Goal: Contribute content: Add original content to the website for others to see

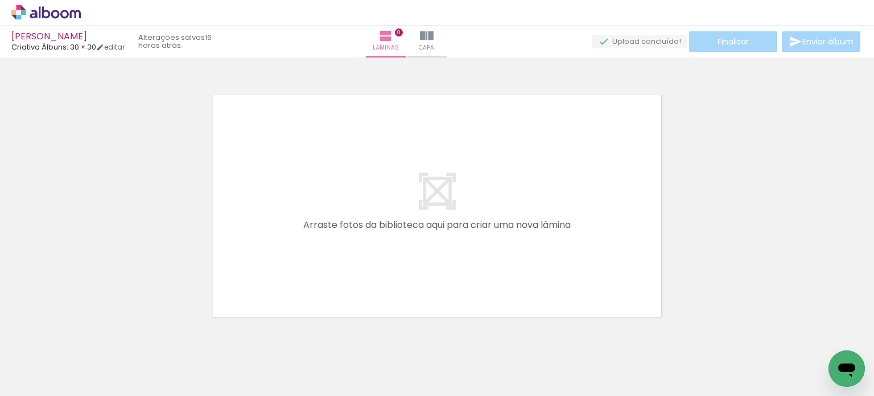
click at [39, 380] on span "Adicionar Fotos" at bounding box center [40, 380] width 34 height 13
click at [0, 0] on input "file" at bounding box center [0, 0] width 0 height 0
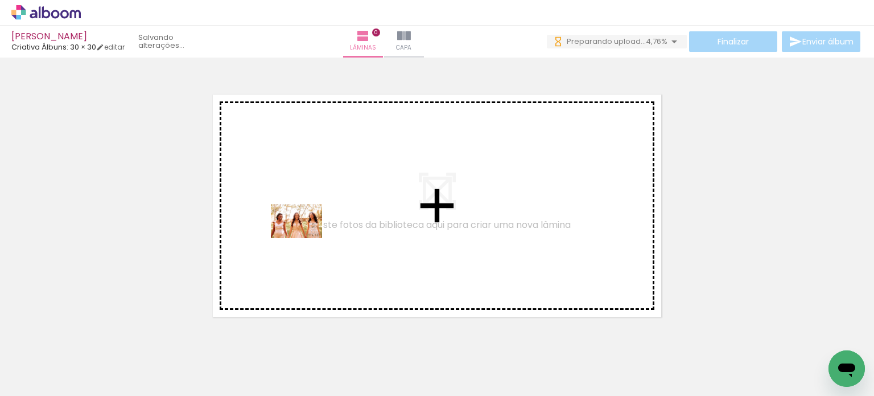
drag, startPoint x: 188, startPoint y: 358, endPoint x: 305, endPoint y: 238, distance: 167.4
click at [305, 238] on quentale-workspace at bounding box center [437, 198] width 874 height 396
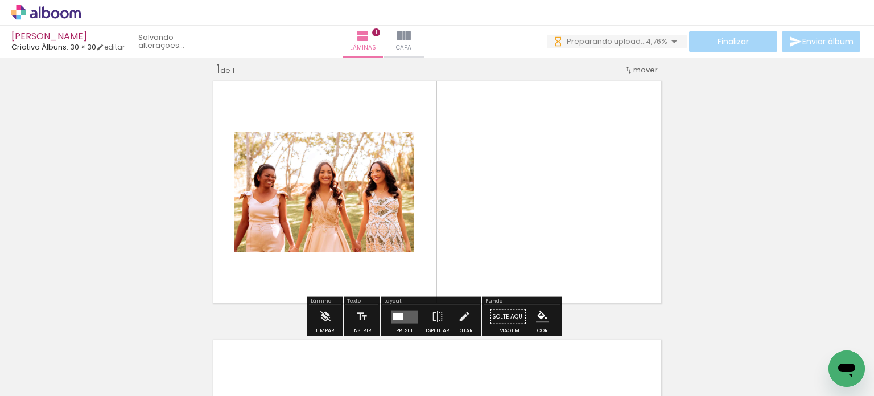
scroll to position [14, 0]
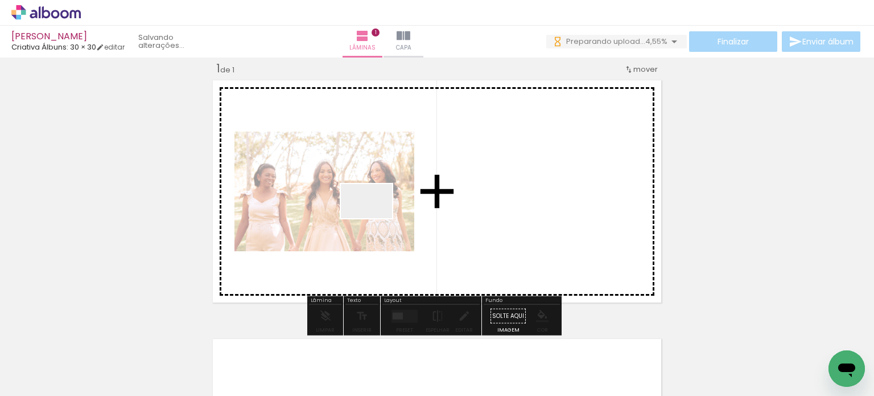
drag, startPoint x: 248, startPoint y: 357, endPoint x: 392, endPoint y: 202, distance: 211.4
click at [392, 202] on quentale-workspace at bounding box center [437, 198] width 874 height 396
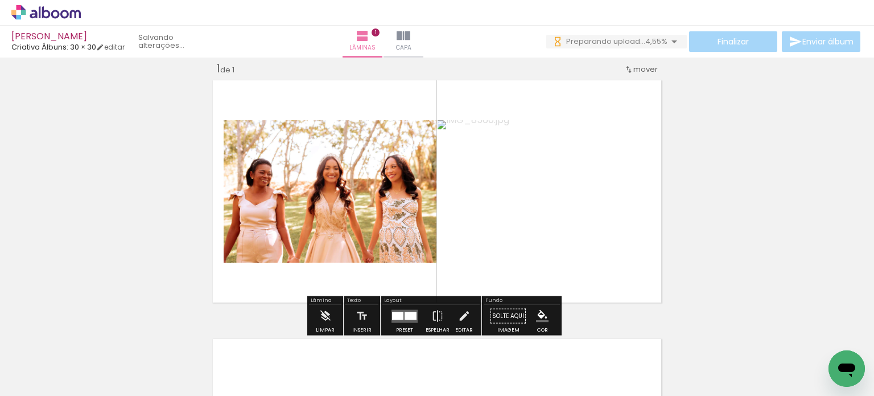
scroll to position [0, 0]
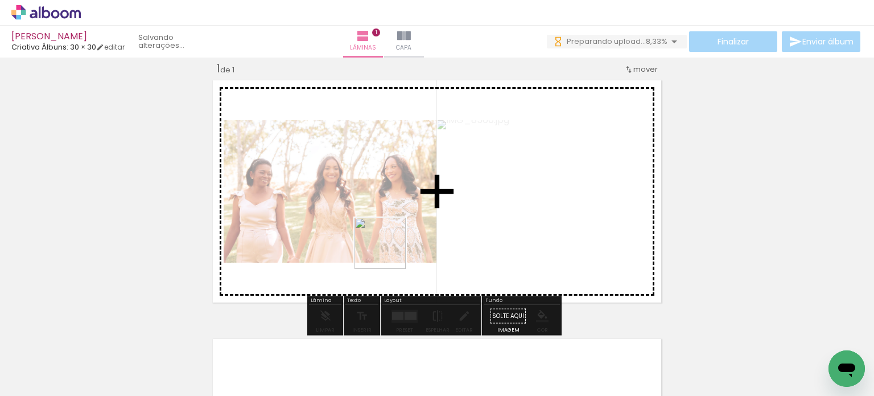
drag, startPoint x: 306, startPoint y: 370, endPoint x: 389, endPoint y: 250, distance: 146.3
click at [389, 250] on quentale-workspace at bounding box center [437, 198] width 874 height 396
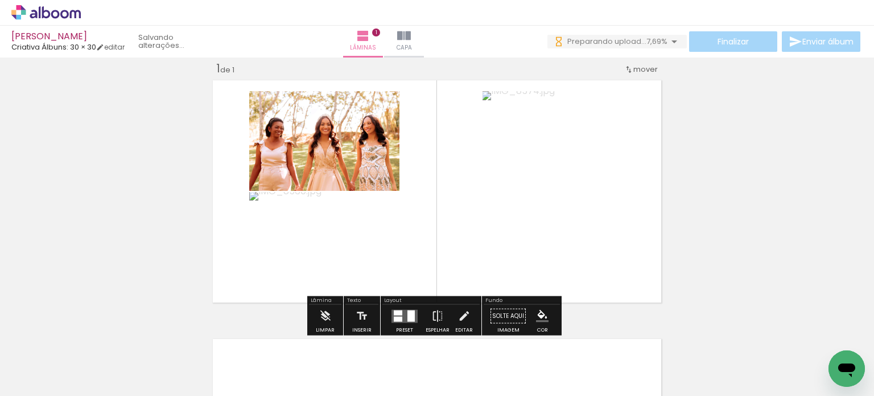
drag, startPoint x: 380, startPoint y: 375, endPoint x: 452, endPoint y: 196, distance: 193.3
click at [452, 196] on quentale-workspace at bounding box center [437, 198] width 874 height 396
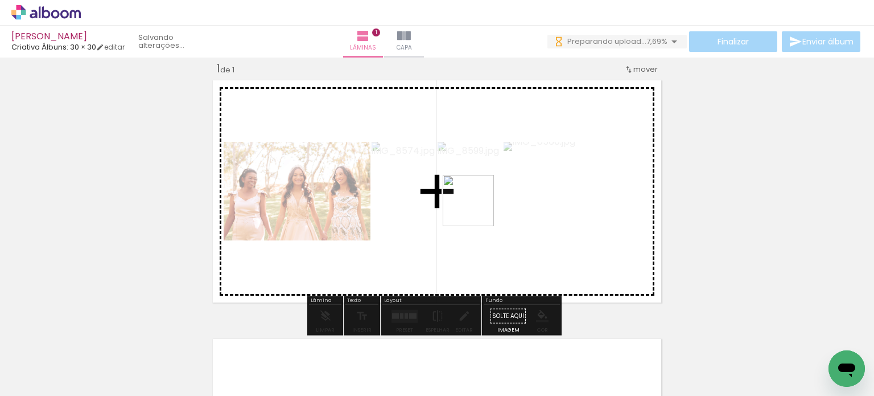
drag, startPoint x: 431, startPoint y: 371, endPoint x: 480, endPoint y: 192, distance: 185.4
click at [480, 192] on quentale-workspace at bounding box center [437, 198] width 874 height 396
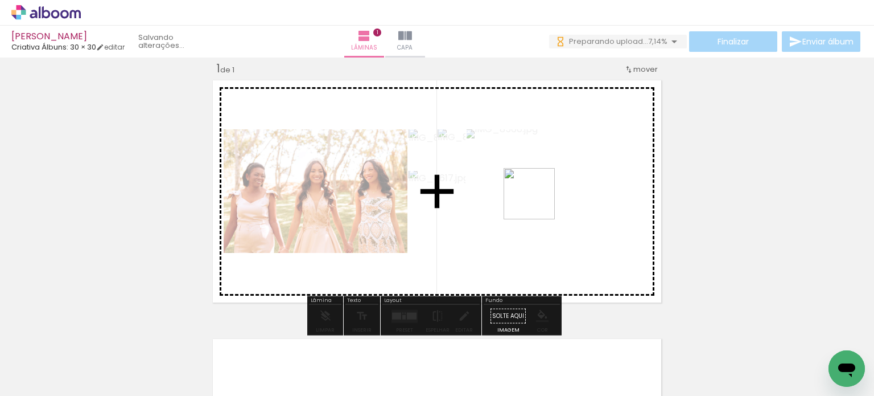
drag, startPoint x: 505, startPoint y: 370, endPoint x: 540, endPoint y: 188, distance: 185.3
click at [540, 188] on quentale-workspace at bounding box center [437, 198] width 874 height 396
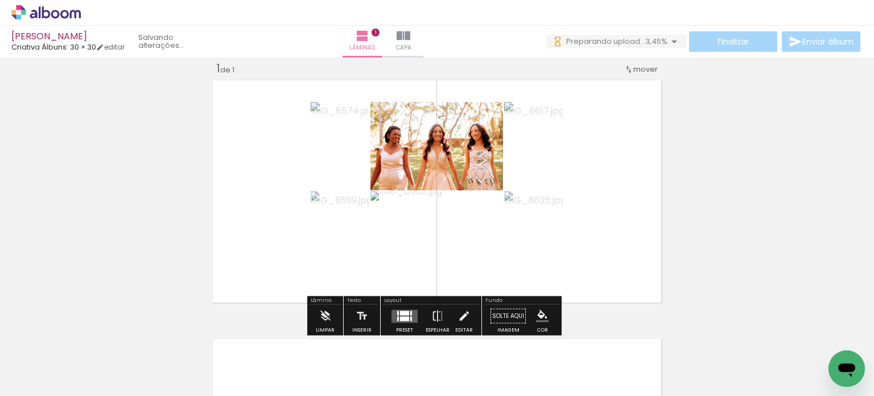
drag, startPoint x: 561, startPoint y: 372, endPoint x: 565, endPoint y: 347, distance: 24.8
click at [565, 347] on div at bounding box center [560, 357] width 38 height 56
drag, startPoint x: 563, startPoint y: 367, endPoint x: 571, endPoint y: 291, distance: 76.2
click at [571, 291] on quentale-workspace at bounding box center [437, 198] width 874 height 396
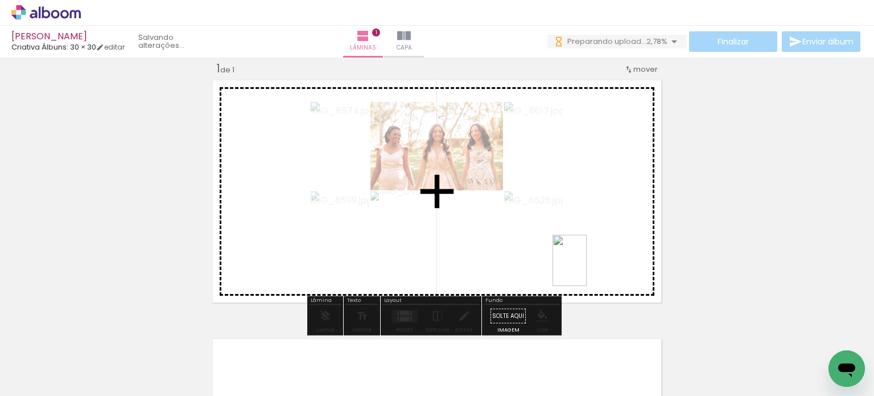
drag, startPoint x: 571, startPoint y: 379, endPoint x: 584, endPoint y: 265, distance: 115.2
click at [584, 265] on quentale-workspace at bounding box center [437, 198] width 874 height 396
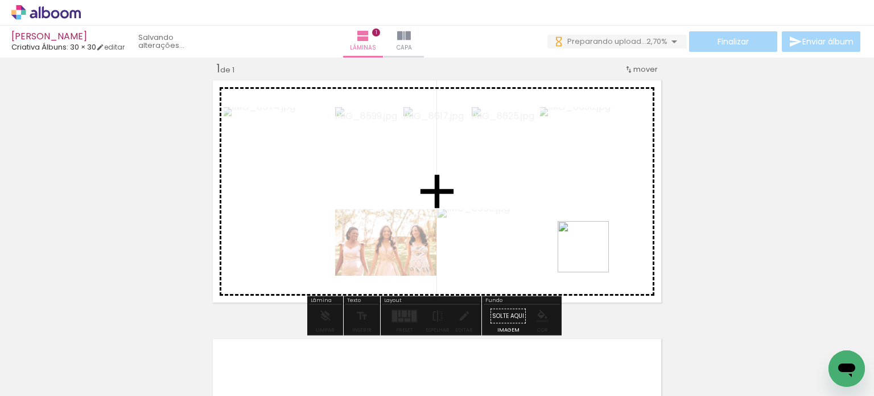
drag, startPoint x: 633, startPoint y: 368, endPoint x: 583, endPoint y: 219, distance: 156.8
click at [583, 219] on quentale-workspace at bounding box center [437, 198] width 874 height 396
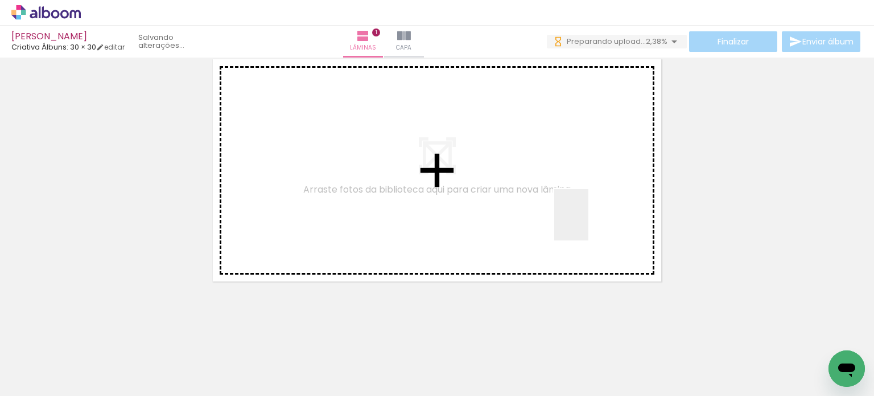
drag, startPoint x: 699, startPoint y: 369, endPoint x: 584, endPoint y: 205, distance: 200.2
click at [584, 205] on quentale-workspace at bounding box center [437, 198] width 874 height 396
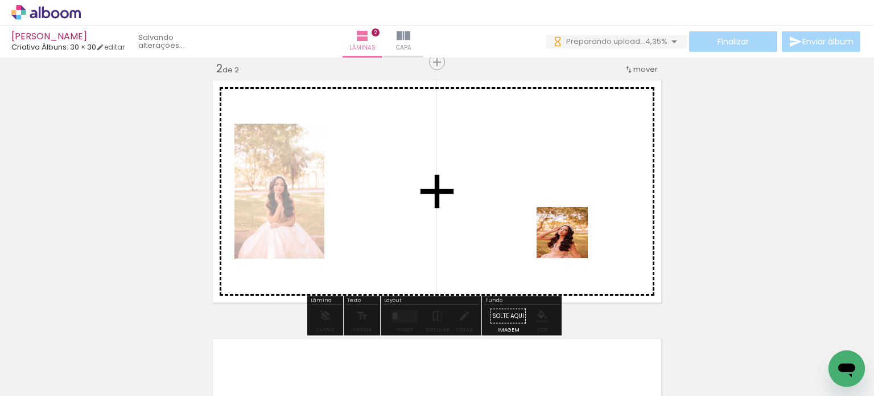
drag, startPoint x: 749, startPoint y: 348, endPoint x: 558, endPoint y: 225, distance: 226.8
click at [558, 225] on quentale-workspace at bounding box center [437, 198] width 874 height 396
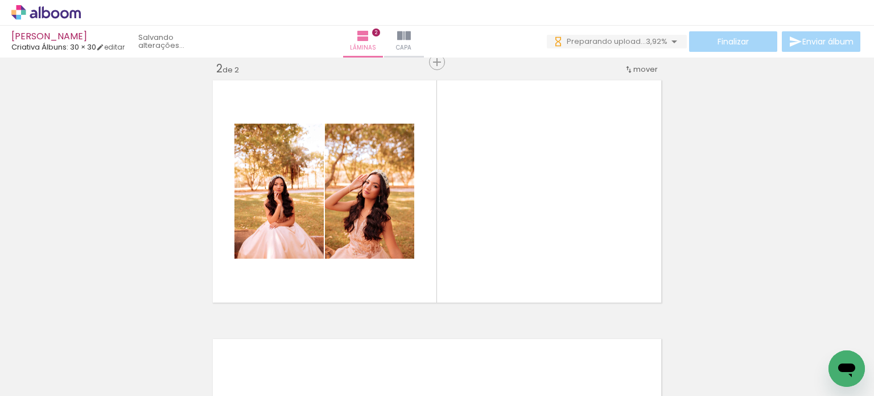
scroll to position [0, 468]
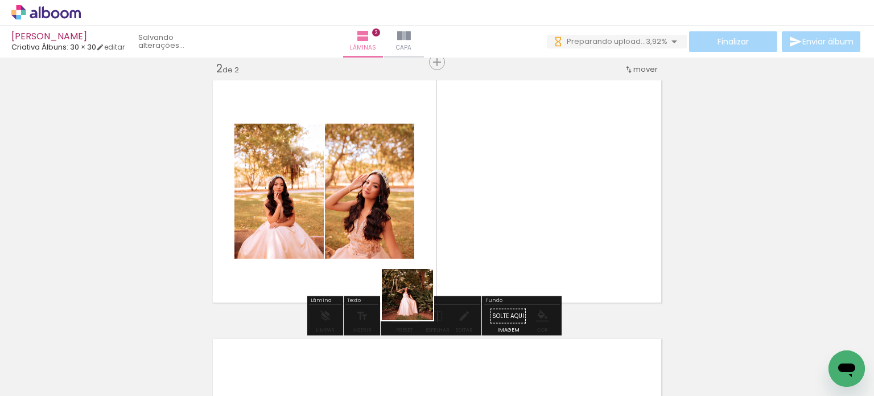
drag, startPoint x: 349, startPoint y: 369, endPoint x: 462, endPoint y: 265, distance: 153.1
click at [462, 265] on quentale-workspace at bounding box center [437, 198] width 874 height 396
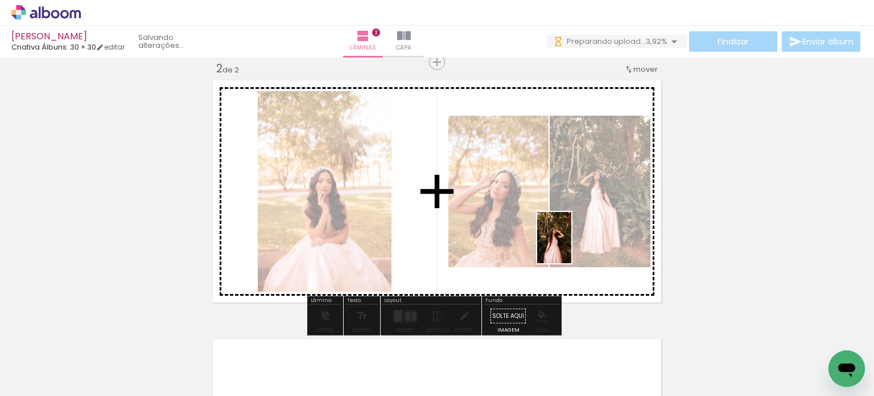
drag, startPoint x: 423, startPoint y: 374, endPoint x: 573, endPoint y: 245, distance: 196.9
click at [573, 245] on quentale-workspace at bounding box center [437, 198] width 874 height 396
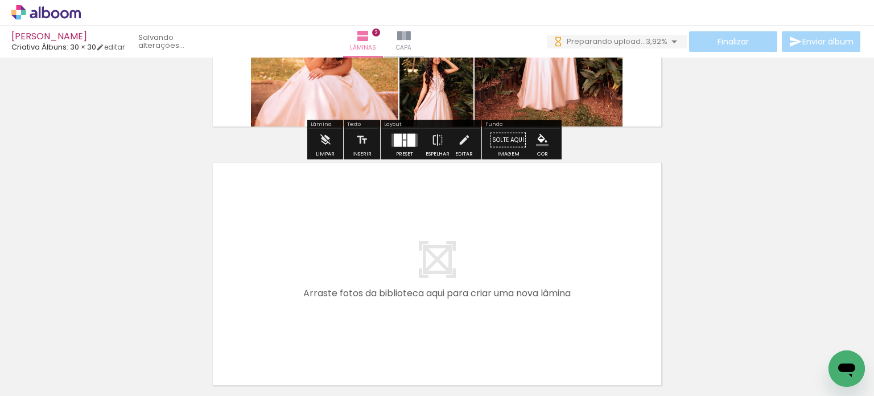
scroll to position [452, 0]
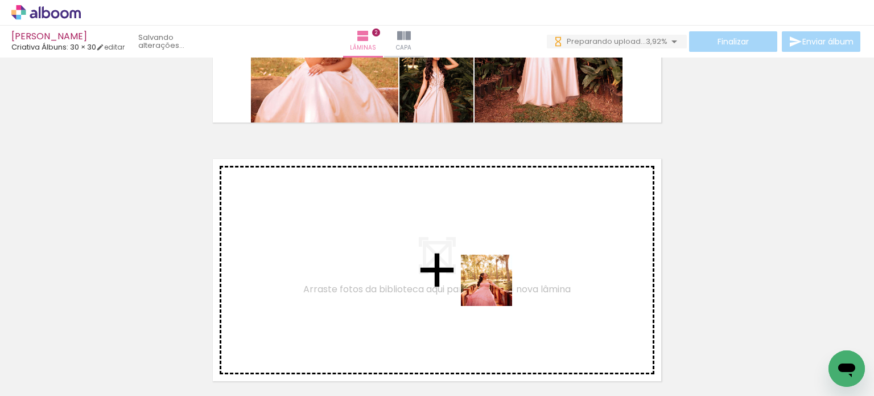
drag, startPoint x: 483, startPoint y: 369, endPoint x: 496, endPoint y: 285, distance: 85.2
click at [496, 285] on quentale-workspace at bounding box center [437, 198] width 874 height 396
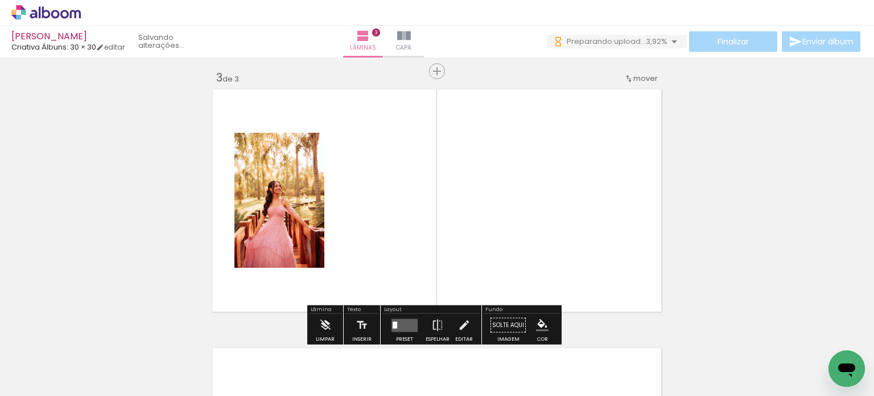
scroll to position [531, 0]
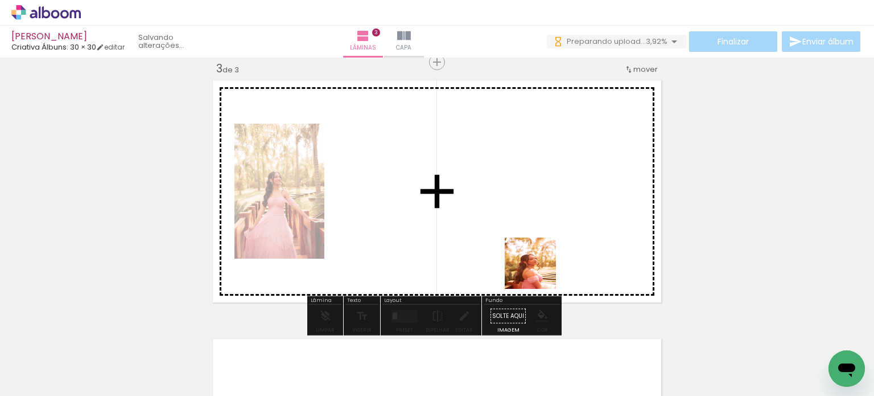
drag, startPoint x: 536, startPoint y: 359, endPoint x: 534, endPoint y: 246, distance: 112.7
click at [534, 246] on quentale-workspace at bounding box center [437, 198] width 874 height 396
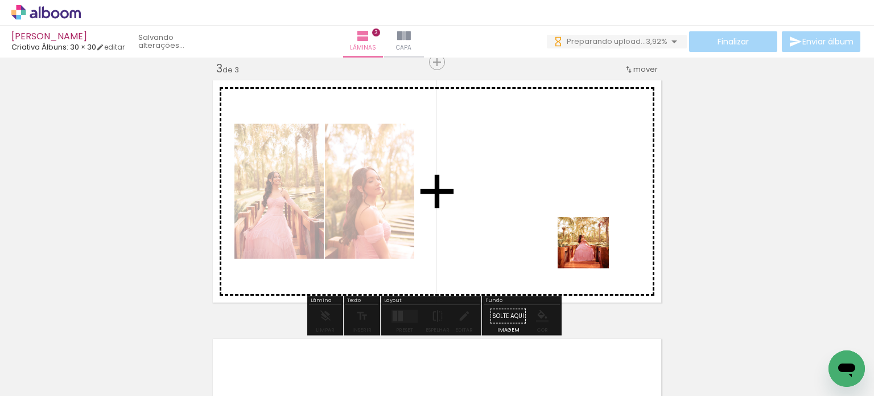
drag, startPoint x: 613, startPoint y: 360, endPoint x: 590, endPoint y: 244, distance: 119.0
click at [590, 244] on quentale-workspace at bounding box center [437, 198] width 874 height 396
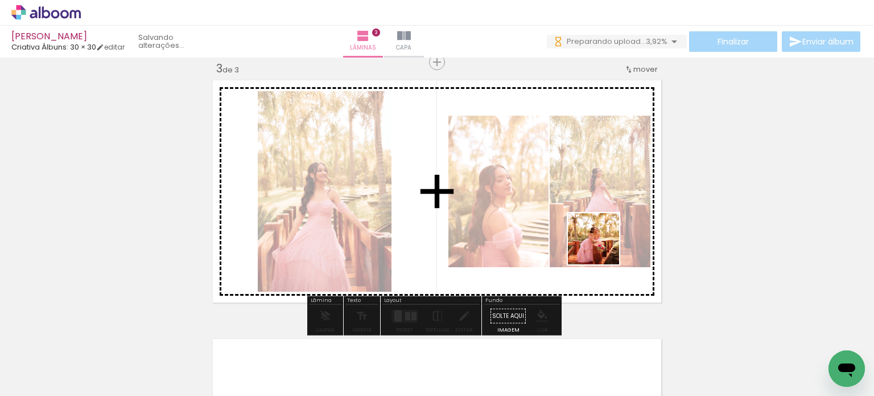
drag, startPoint x: 669, startPoint y: 363, endPoint x: 578, endPoint y: 193, distance: 192.5
click at [578, 193] on quentale-workspace at bounding box center [437, 198] width 874 height 396
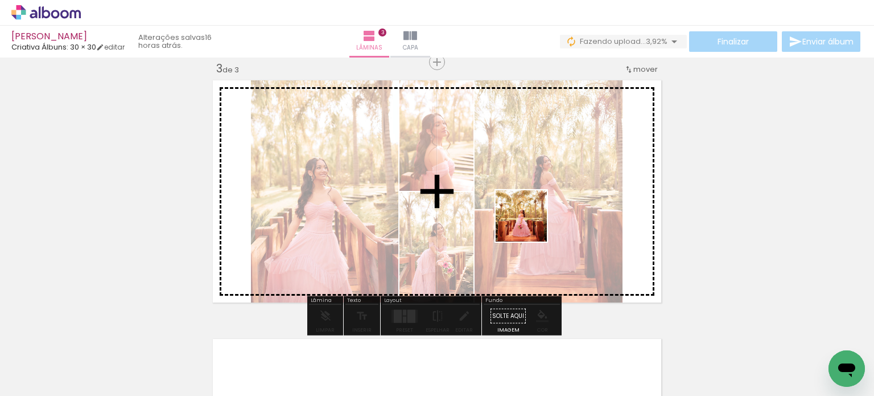
drag, startPoint x: 736, startPoint y: 351, endPoint x: 529, endPoint y: 224, distance: 243.2
click at [529, 224] on quentale-workspace at bounding box center [437, 198] width 874 height 396
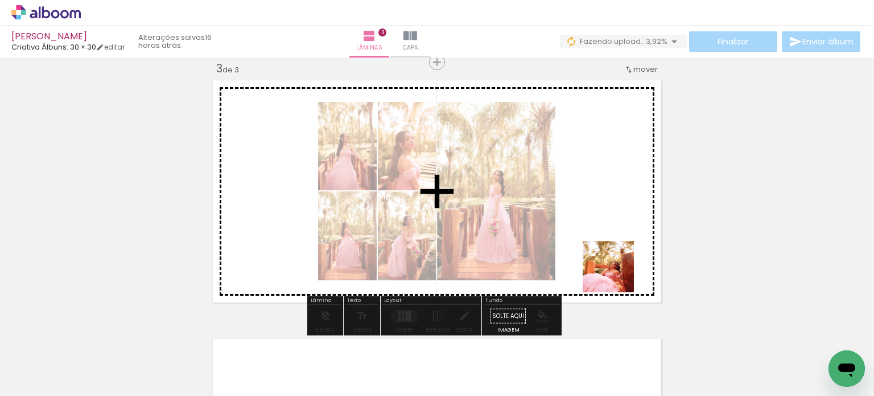
drag, startPoint x: 804, startPoint y: 353, endPoint x: 555, endPoint y: 229, distance: 277.2
click at [555, 229] on quentale-workspace at bounding box center [437, 198] width 874 height 396
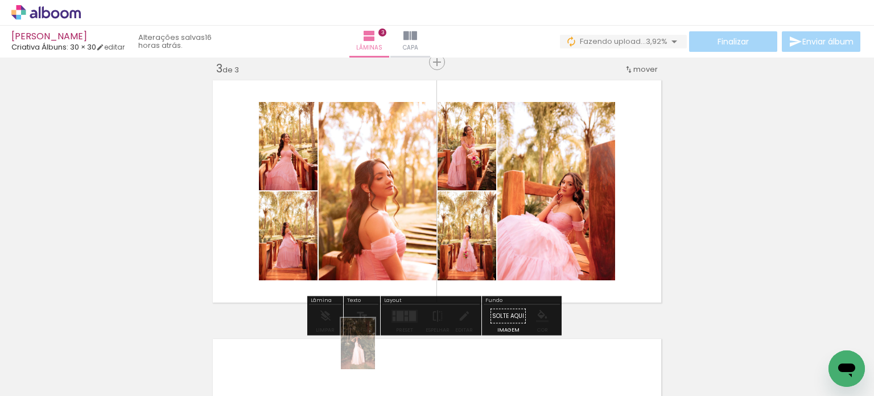
drag, startPoint x: 364, startPoint y: 386, endPoint x: 371, endPoint y: 351, distance: 35.9
click at [371, 351] on quentale-thumb at bounding box center [347, 356] width 64 height 65
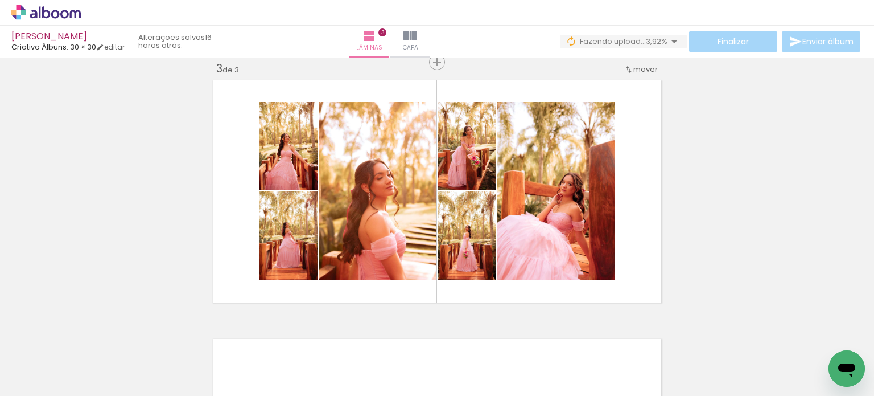
scroll to position [0, 1081]
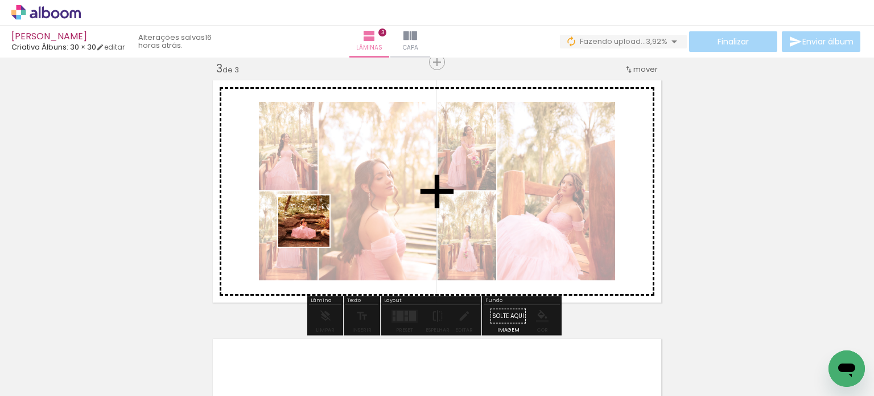
drag, startPoint x: 237, startPoint y: 365, endPoint x: 314, endPoint y: 228, distance: 156.4
click at [314, 228] on quentale-workspace at bounding box center [437, 198] width 874 height 396
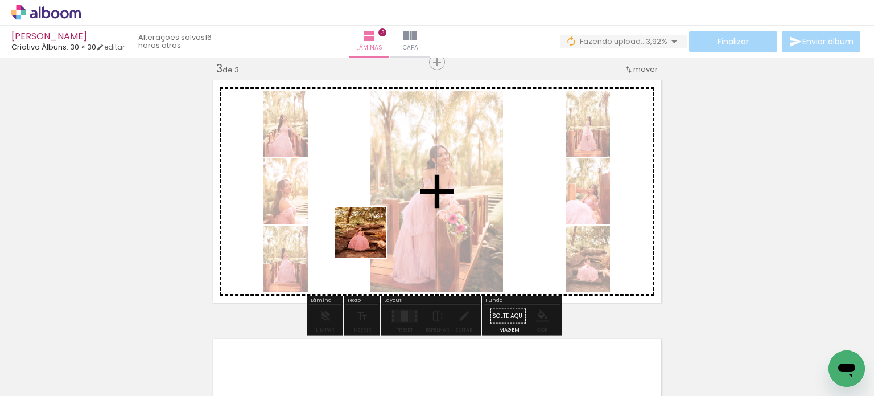
drag, startPoint x: 314, startPoint y: 368, endPoint x: 373, endPoint y: 236, distance: 144.7
click at [373, 236] on quentale-workspace at bounding box center [437, 198] width 874 height 396
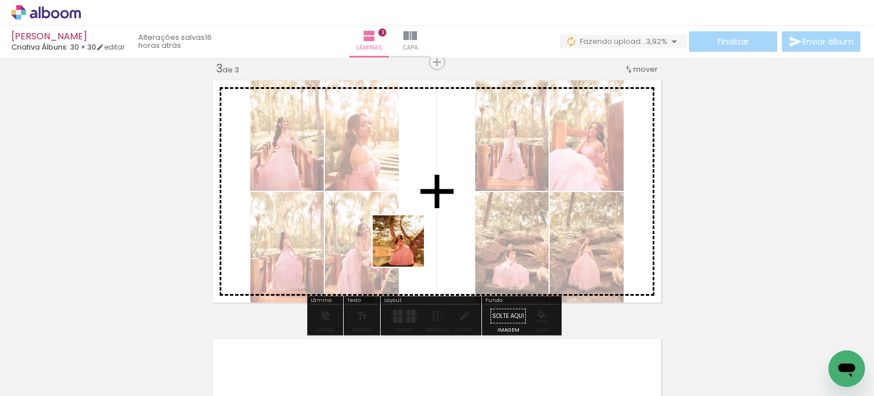
drag, startPoint x: 380, startPoint y: 364, endPoint x: 406, endPoint y: 249, distance: 117.3
click at [406, 249] on quentale-workspace at bounding box center [437, 198] width 874 height 396
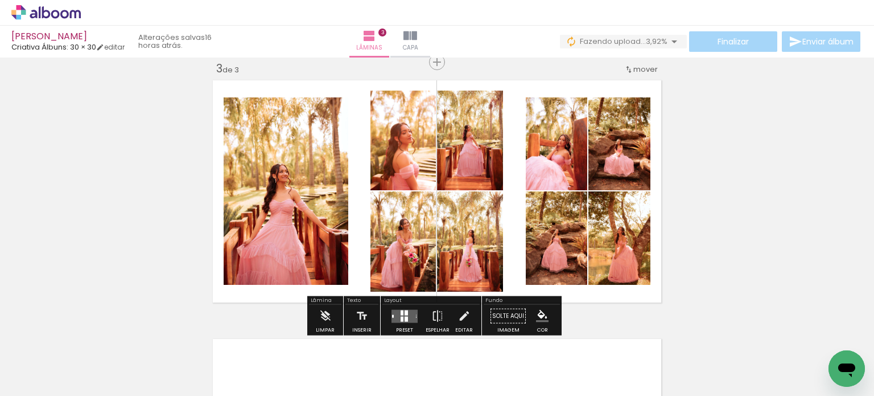
drag, startPoint x: 440, startPoint y: 363, endPoint x: 475, endPoint y: 220, distance: 146.6
click at [475, 220] on quentale-workspace at bounding box center [437, 198] width 874 height 396
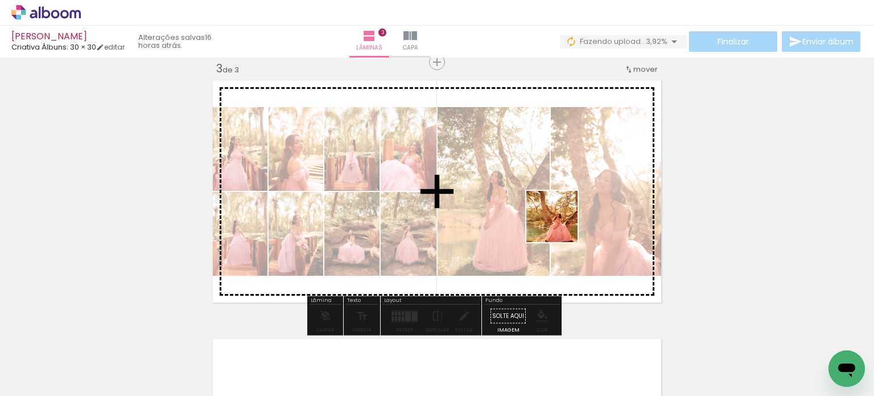
drag, startPoint x: 513, startPoint y: 364, endPoint x: 561, endPoint y: 225, distance: 147.4
click at [561, 225] on quentale-workspace at bounding box center [437, 198] width 874 height 396
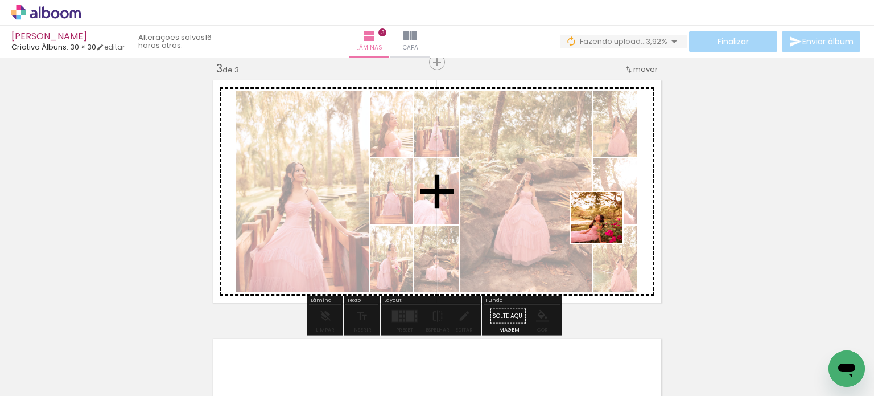
drag, startPoint x: 573, startPoint y: 378, endPoint x: 610, endPoint y: 215, distance: 166.8
click at [610, 215] on quentale-workspace at bounding box center [437, 198] width 874 height 396
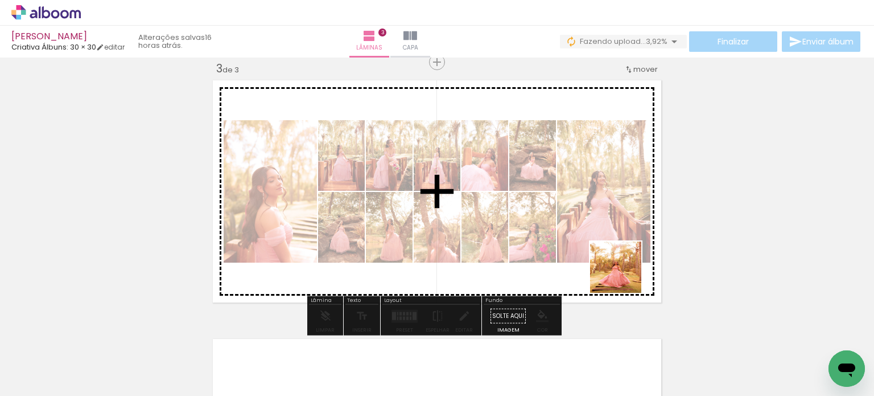
drag, startPoint x: 643, startPoint y: 365, endPoint x: 611, endPoint y: 245, distance: 123.5
click at [611, 245] on quentale-workspace at bounding box center [437, 198] width 874 height 396
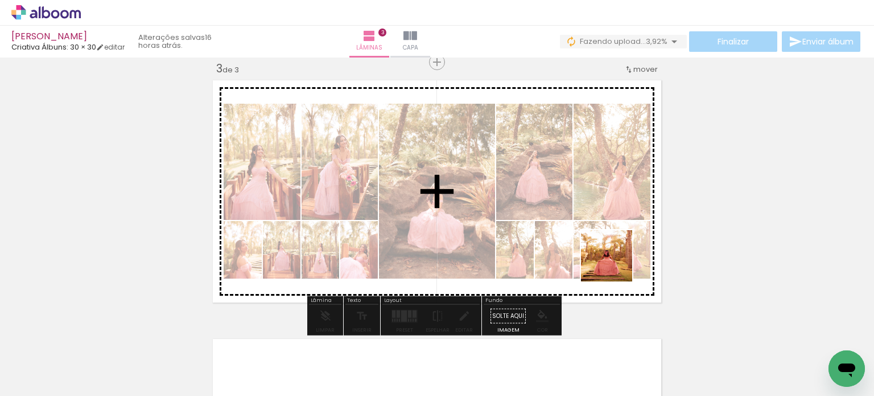
drag, startPoint x: 691, startPoint y: 379, endPoint x: 590, endPoint y: 220, distance: 188.6
click at [590, 220] on quentale-workspace at bounding box center [437, 198] width 874 height 396
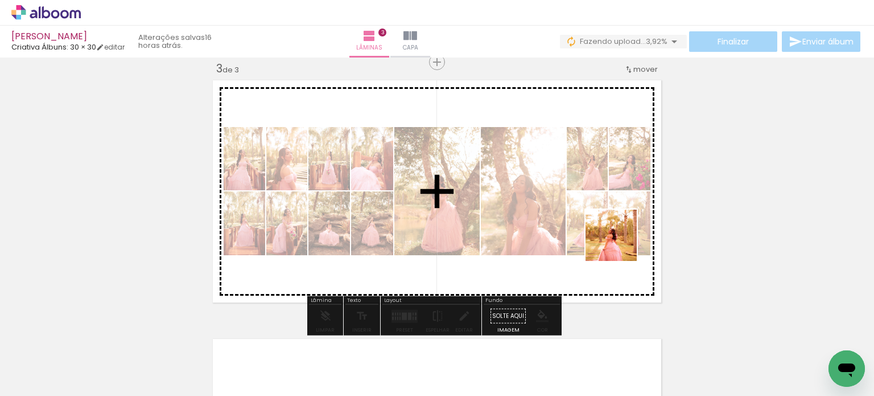
drag, startPoint x: 751, startPoint y: 369, endPoint x: 617, endPoint y: 240, distance: 186.7
click at [617, 240] on quentale-workspace at bounding box center [437, 198] width 874 height 396
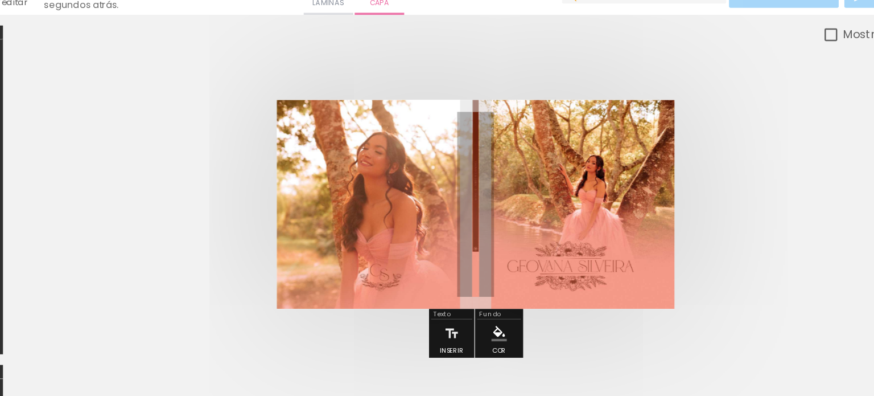
scroll to position [1093, 0]
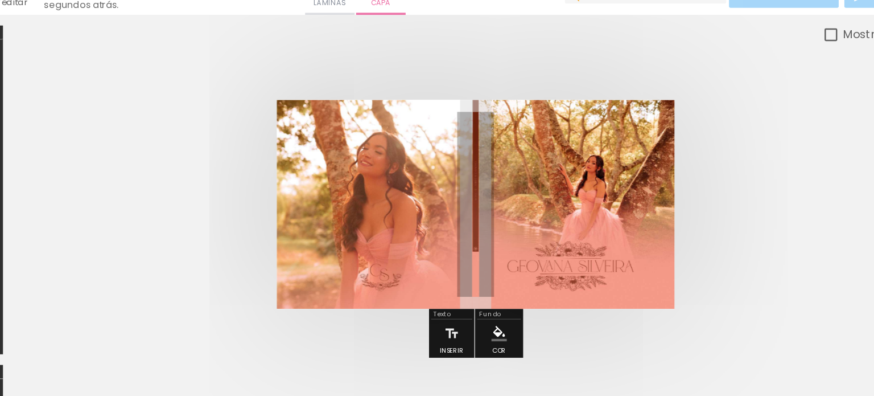
scroll to position [1093, 0]
